Goal: Information Seeking & Learning: Learn about a topic

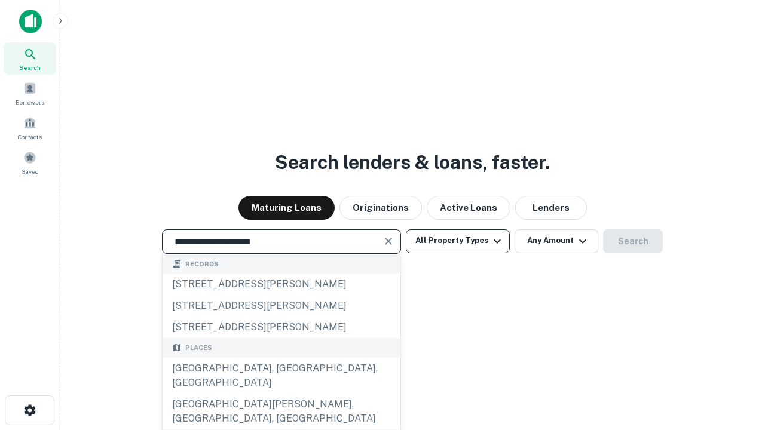
click at [281, 394] on div "[GEOGRAPHIC_DATA], [GEOGRAPHIC_DATA], [GEOGRAPHIC_DATA]" at bounding box center [281, 376] width 238 height 36
click at [458, 241] on button "All Property Types" at bounding box center [458, 241] width 104 height 24
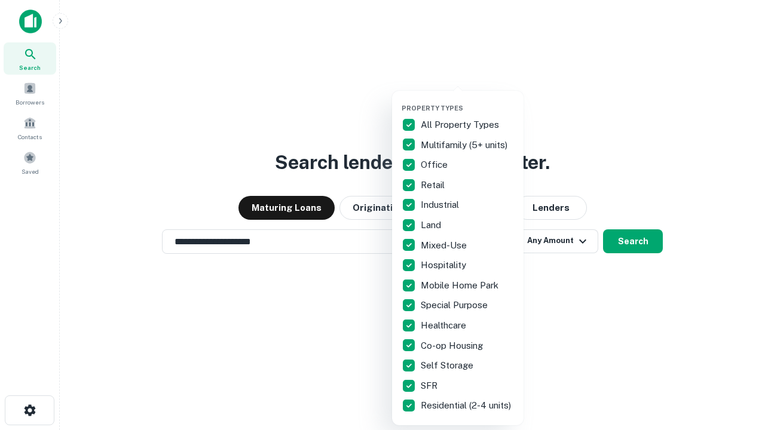
type input "**********"
click at [467, 100] on button "button" at bounding box center [466, 100] width 131 height 1
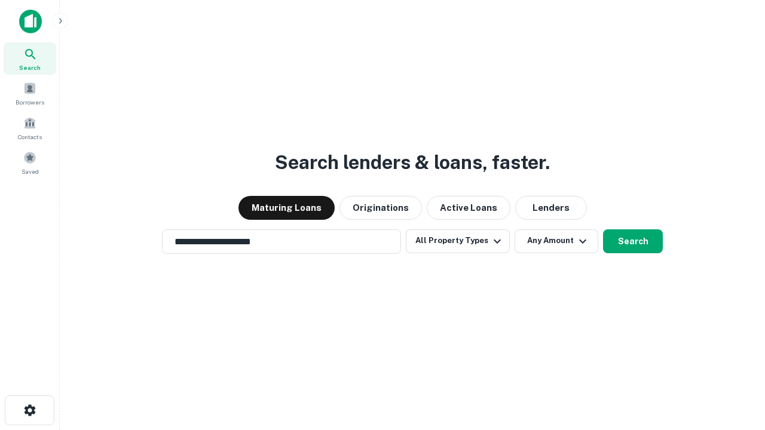
scroll to position [19, 0]
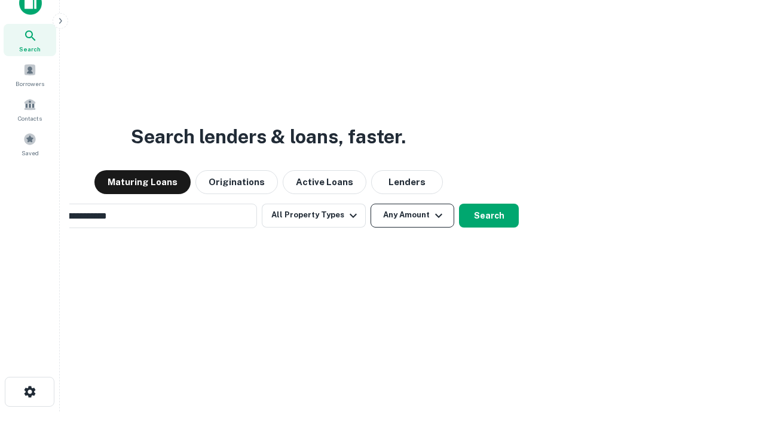
click at [370, 204] on button "Any Amount" at bounding box center [412, 216] width 84 height 24
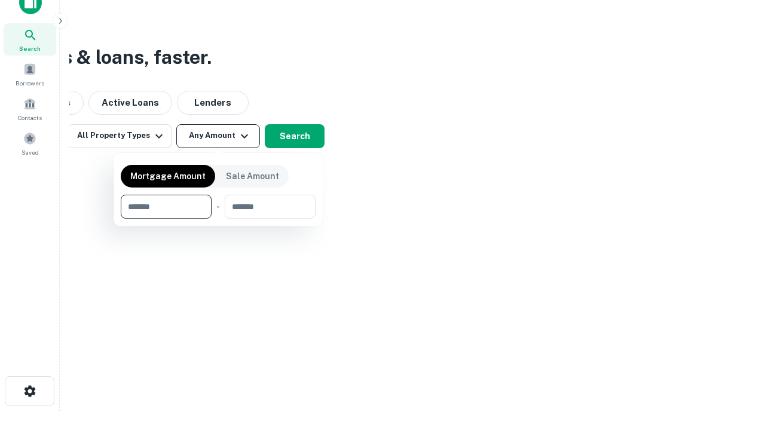
type input "*******"
click at [218, 219] on button "button" at bounding box center [218, 219] width 195 height 1
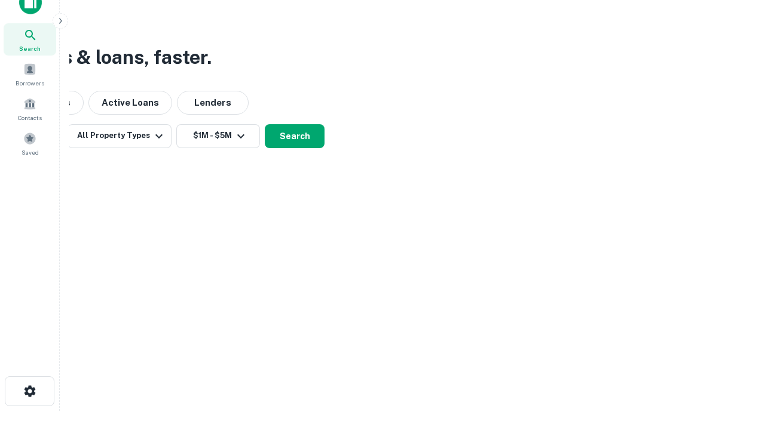
scroll to position [19, 0]
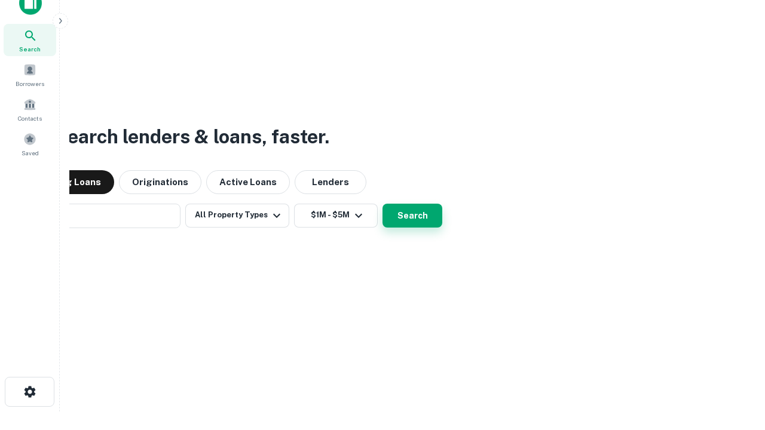
click at [382, 204] on button "Search" at bounding box center [412, 216] width 60 height 24
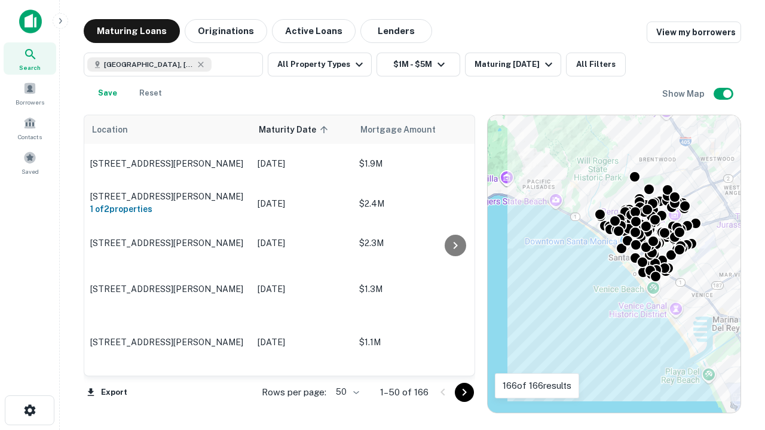
click at [345, 392] on body "Search Borrowers Contacts Saved Maturing Loans Originations Active Loans Lender…" at bounding box center [382, 215] width 765 height 430
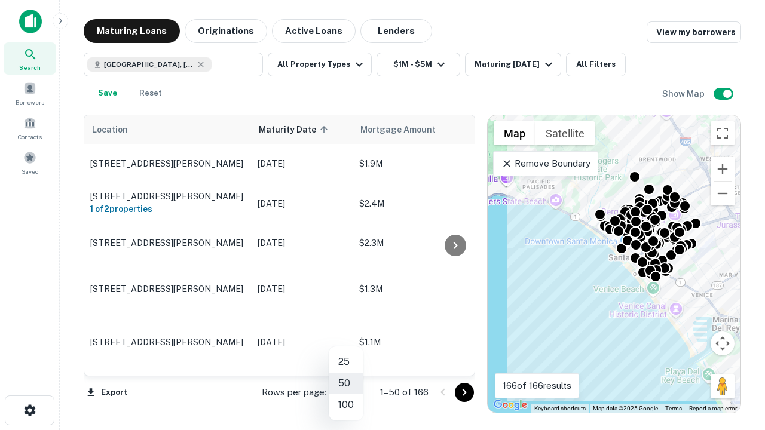
click at [346, 362] on li "25" at bounding box center [346, 362] width 35 height 22
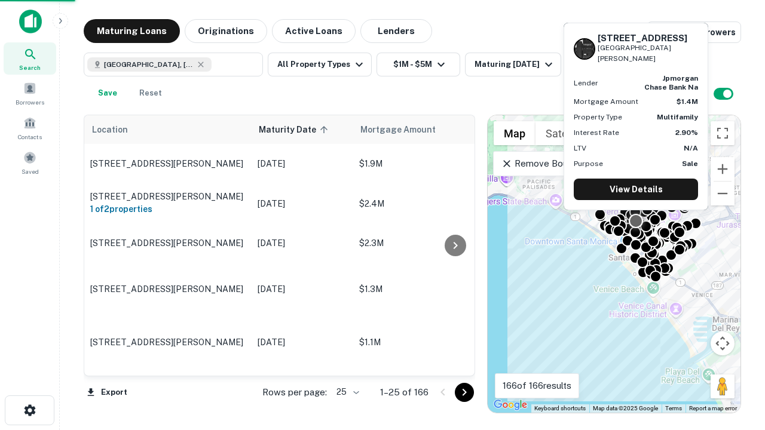
click at [464, 392] on icon "Go to next page" at bounding box center [464, 392] width 14 height 14
